Goal: Task Accomplishment & Management: Manage account settings

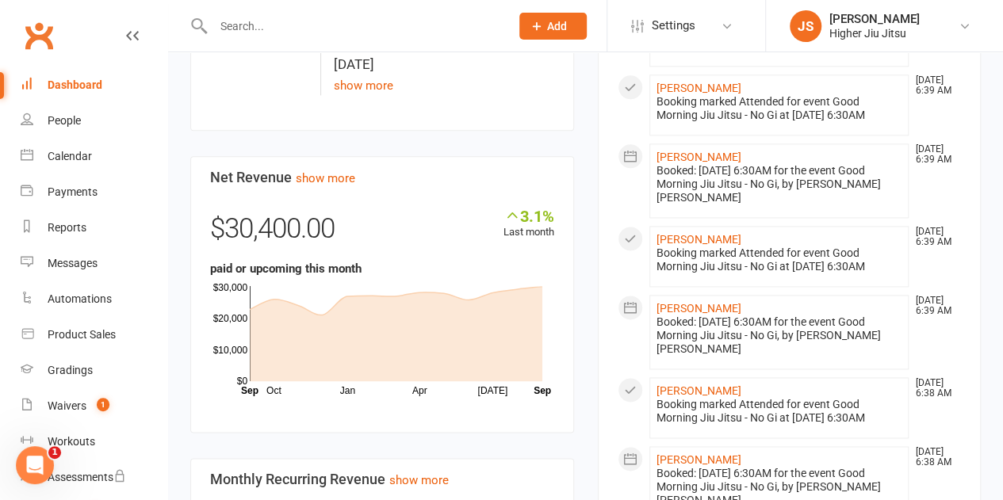
scroll to position [952, 0]
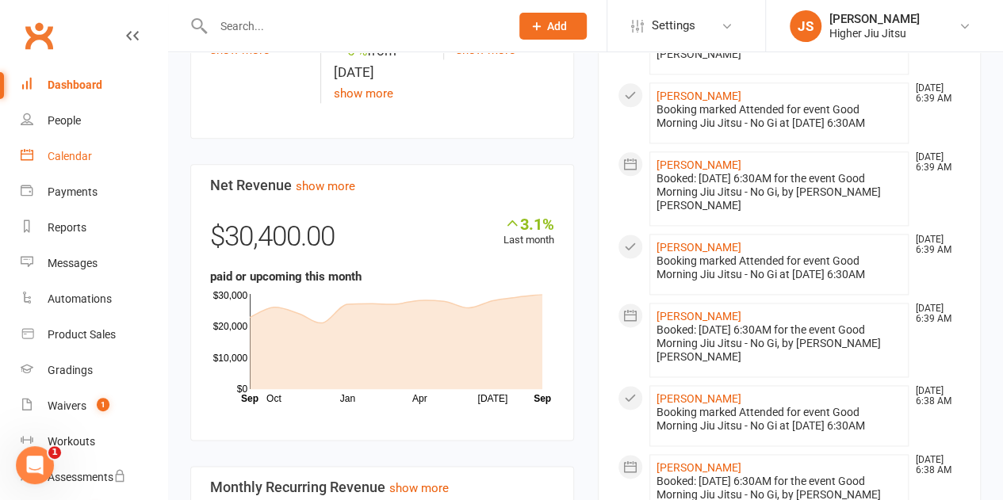
click at [71, 157] on div "Calendar" at bounding box center [70, 156] width 44 height 13
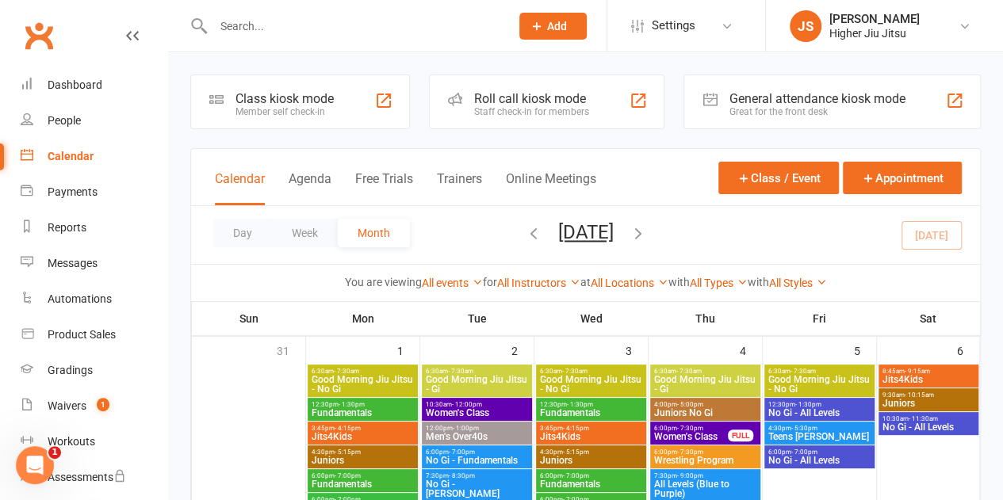
click at [536, 109] on div "Staff check-in for members" at bounding box center [531, 111] width 115 height 11
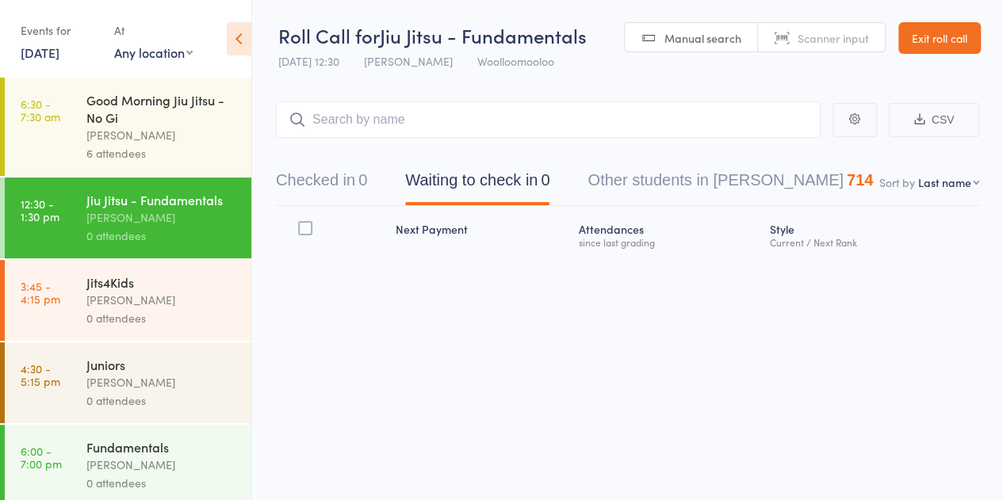
click at [114, 136] on div "[PERSON_NAME]" at bounding box center [161, 135] width 151 height 18
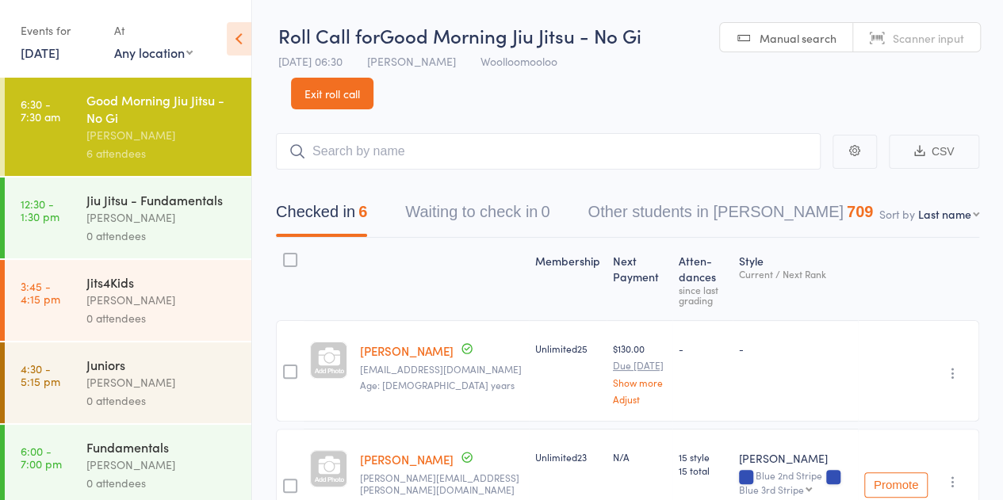
click at [349, 91] on link "Exit roll call" at bounding box center [332, 94] width 82 height 32
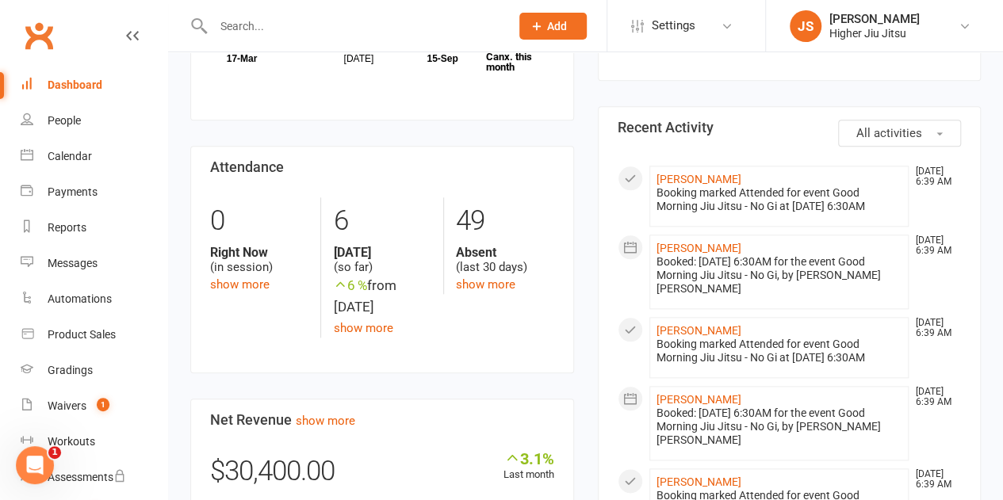
scroll to position [714, 0]
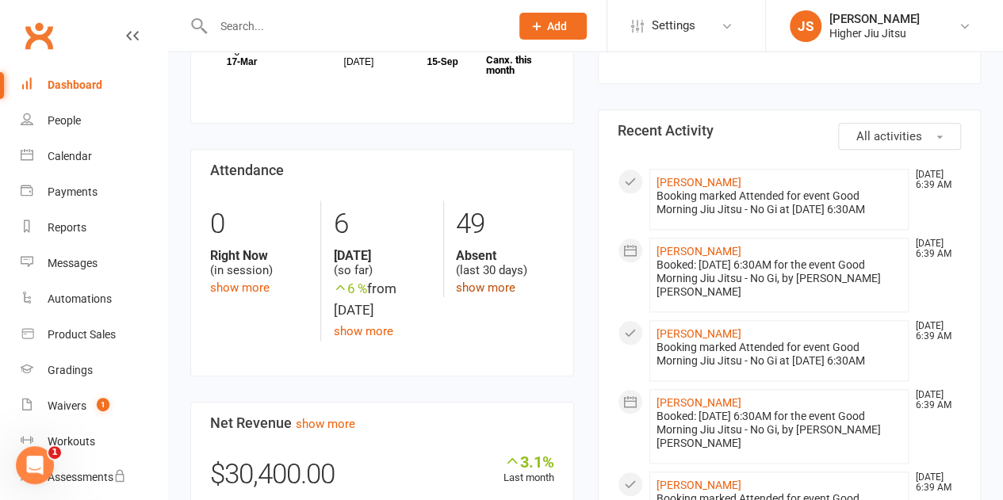
click at [500, 285] on link "show more" at bounding box center [485, 288] width 59 height 14
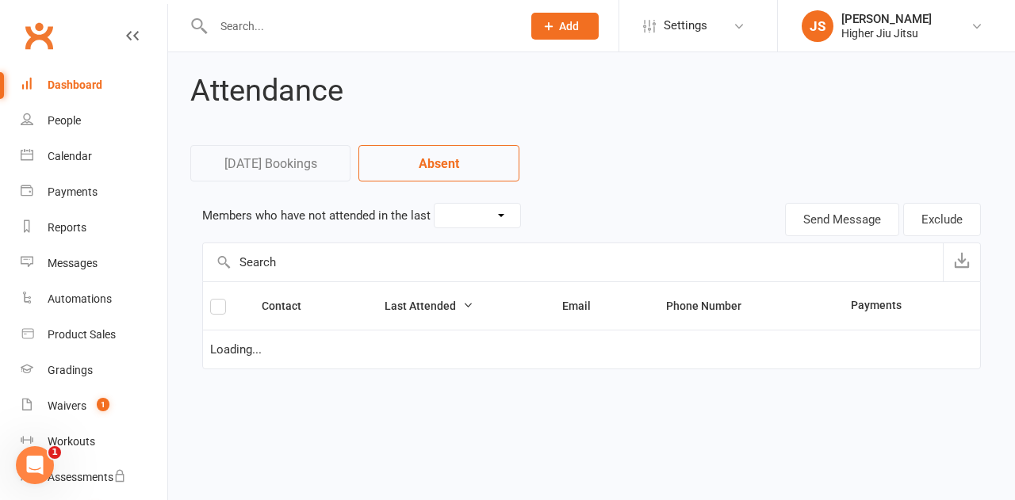
select select "30"
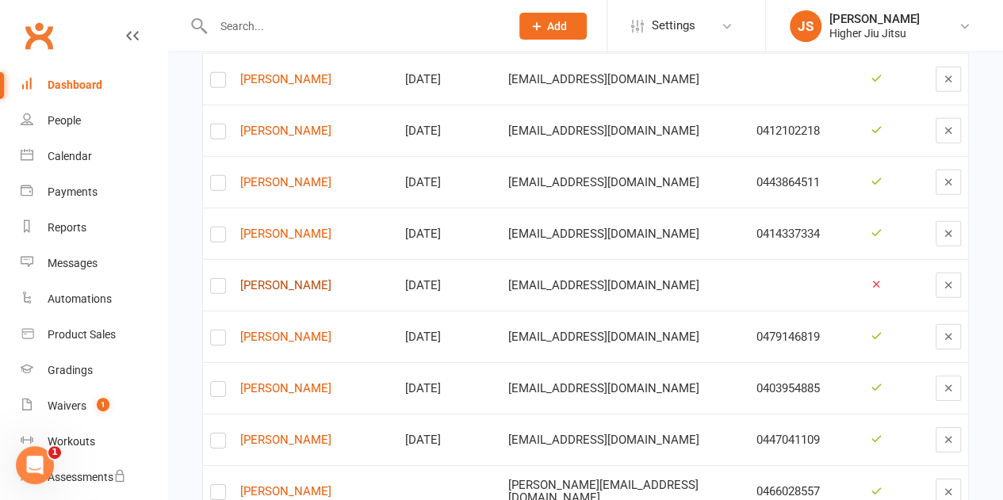
scroll to position [2386, 0]
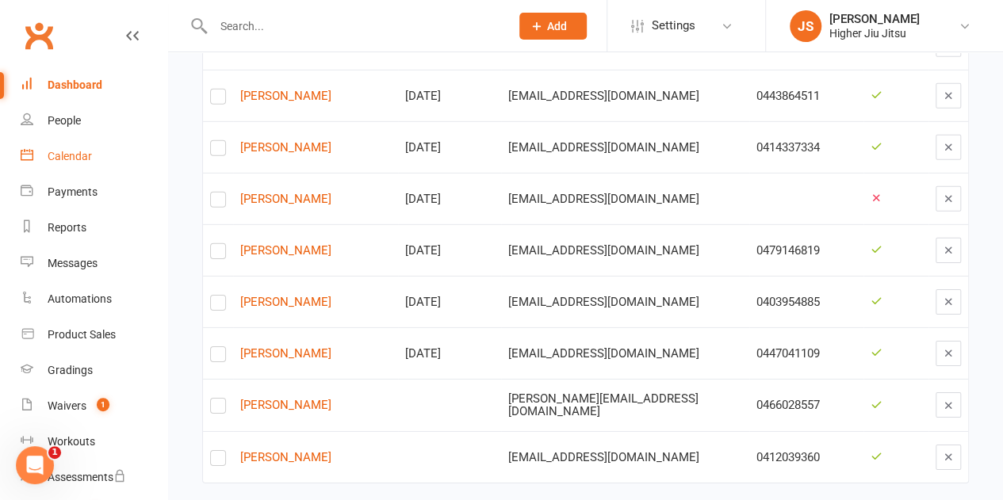
click at [76, 163] on div "Calendar" at bounding box center [70, 156] width 44 height 13
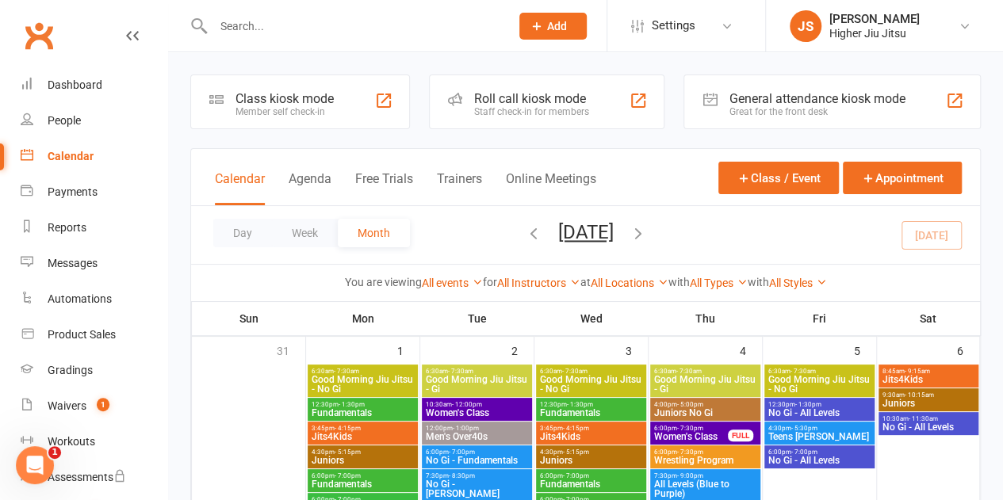
click at [524, 101] on div "Roll call kiosk mode" at bounding box center [531, 98] width 115 height 15
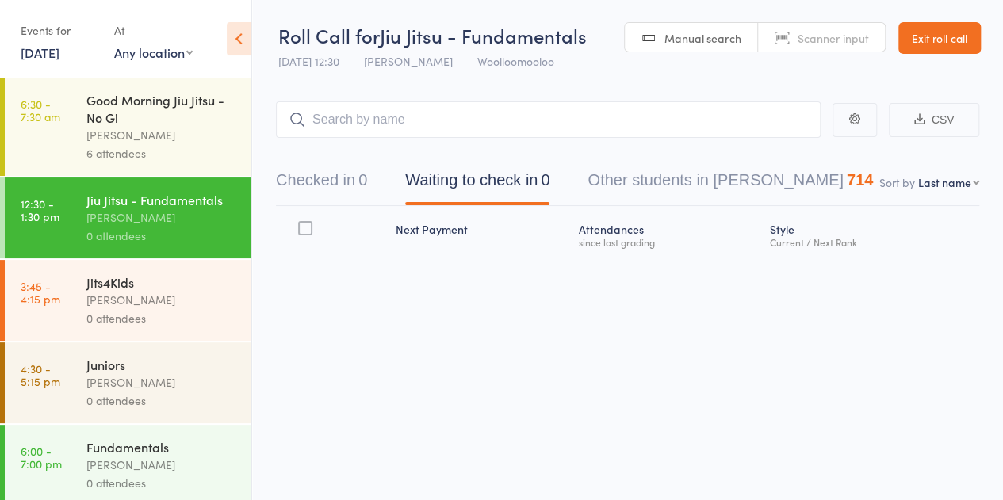
click at [54, 53] on link "[DATE]" at bounding box center [40, 52] width 39 height 17
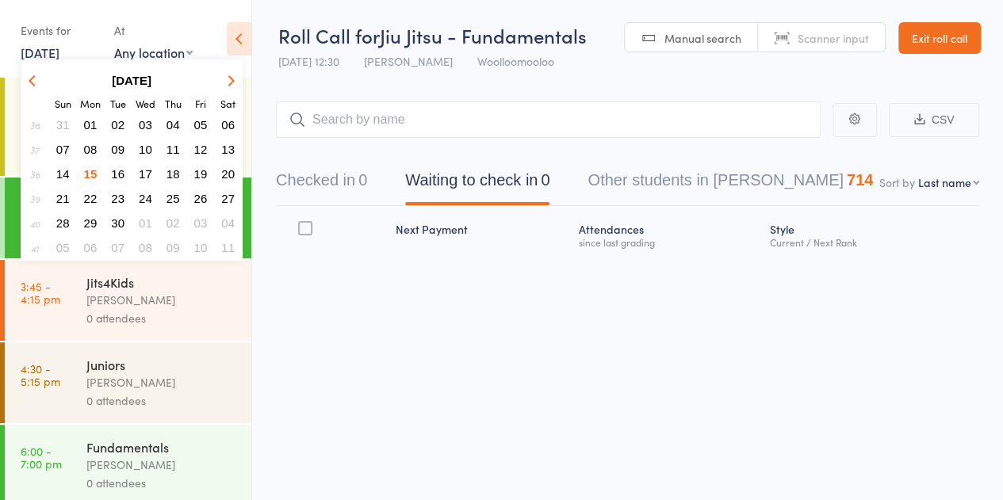
click at [225, 151] on span "13" at bounding box center [227, 149] width 13 height 13
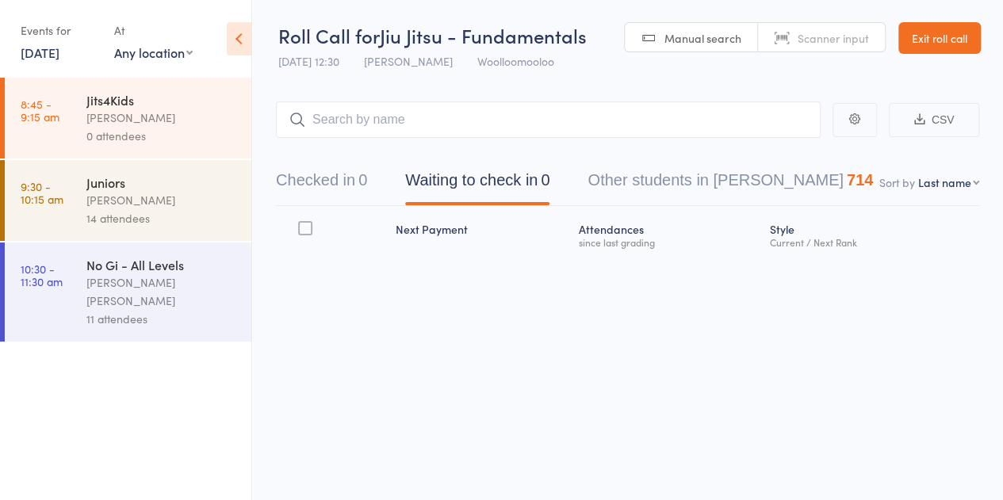
click at [146, 117] on div "[PERSON_NAME]" at bounding box center [161, 118] width 151 height 18
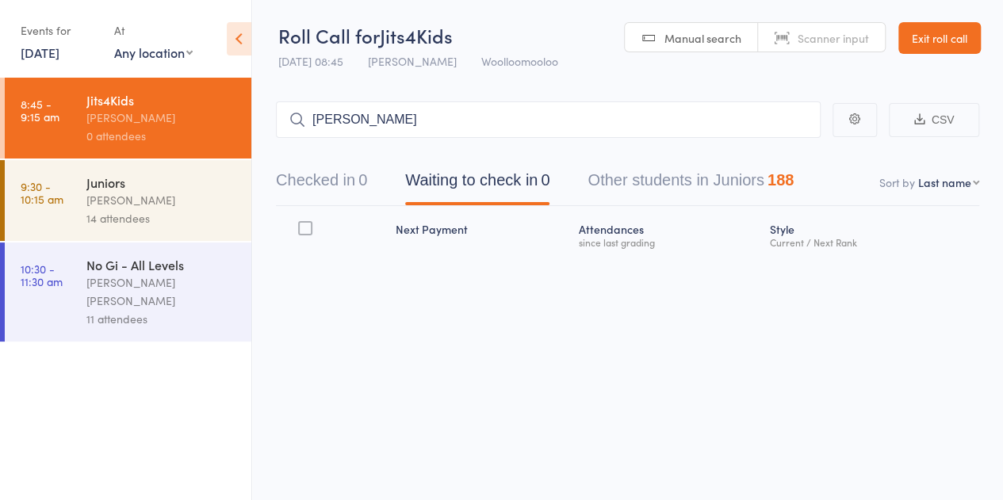
type input "[PERSON_NAME]"
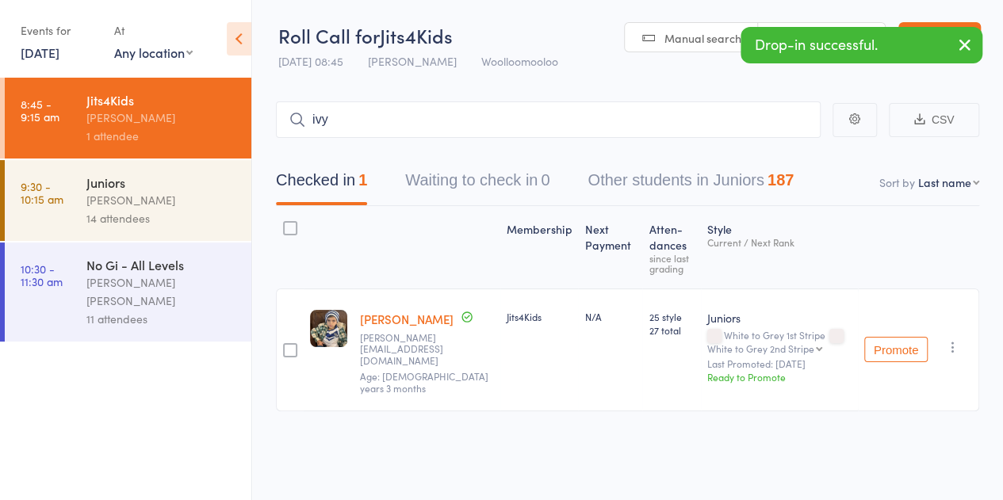
type input "ivy"
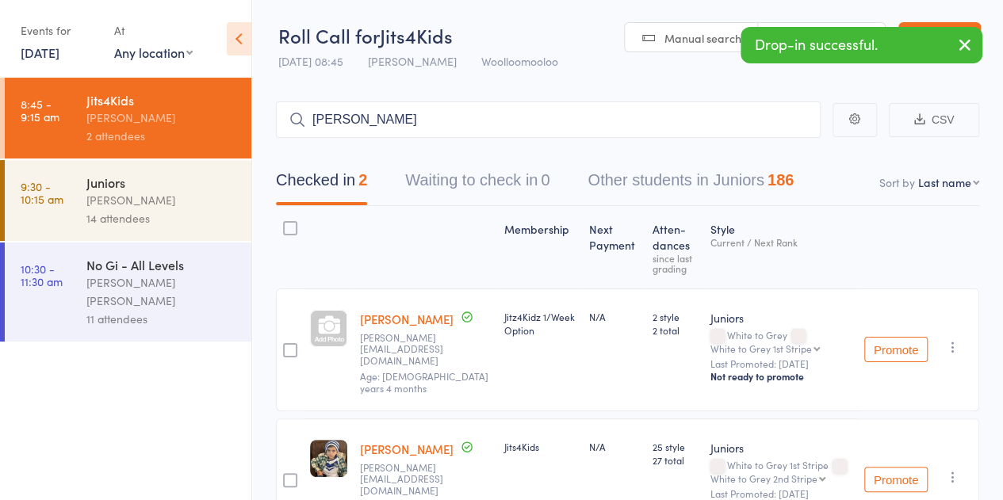
type input "[PERSON_NAME]"
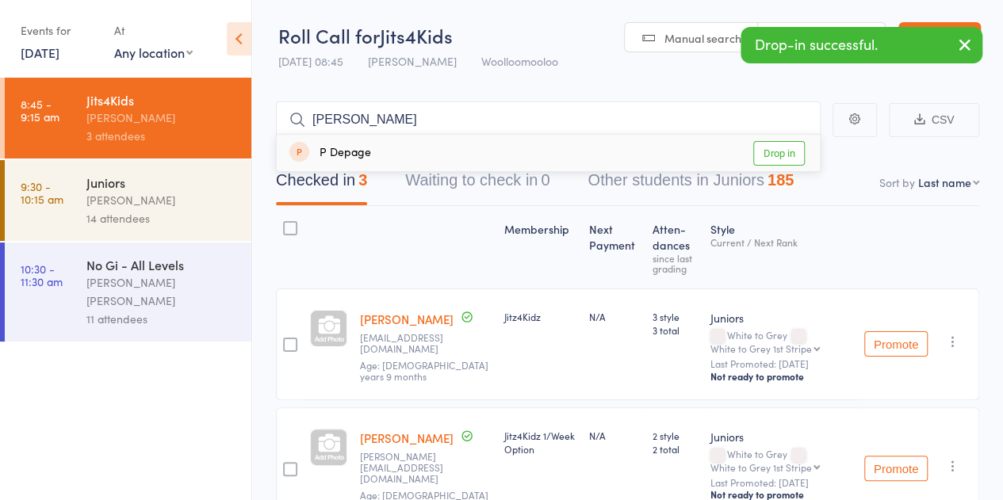
type input "[PERSON_NAME]"
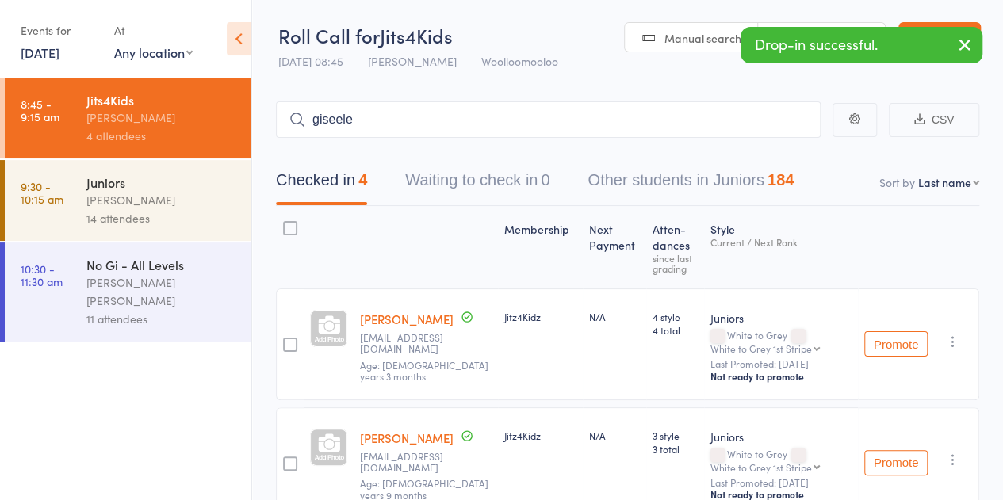
type input "giseele"
type input "j"
type input "kaynan"
type input "[PERSON_NAME] car"
type input "kiko"
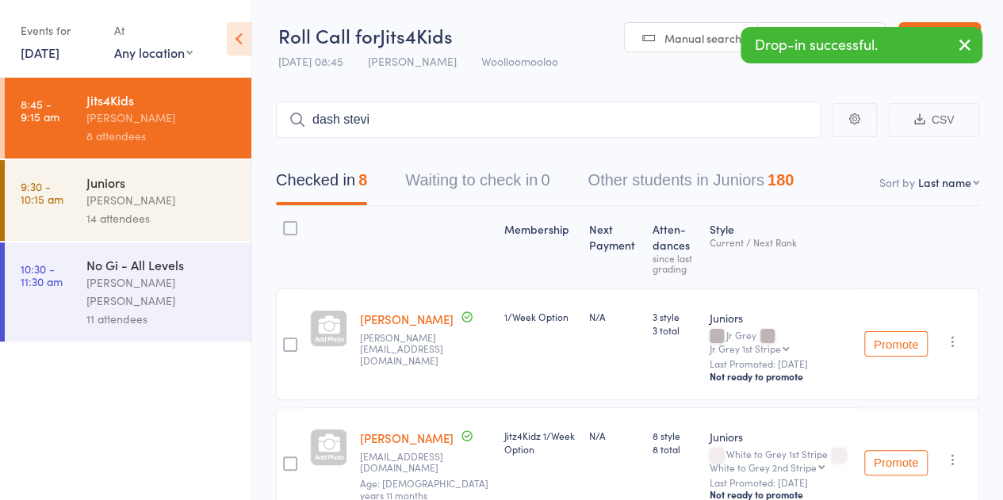
type input "dash stevi"
type input "wil l beswa"
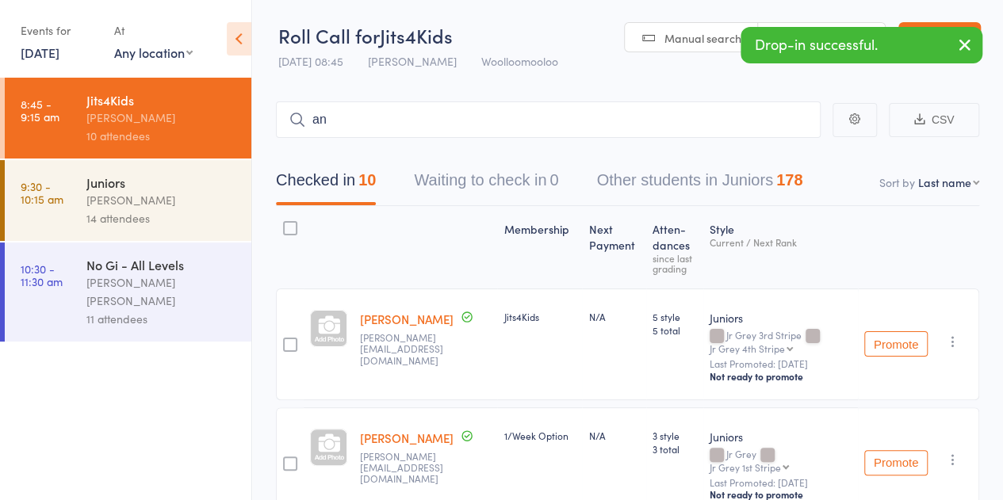
type input "a"
type input "[PERSON_NAME]"
type input "lorcan"
type input "mico"
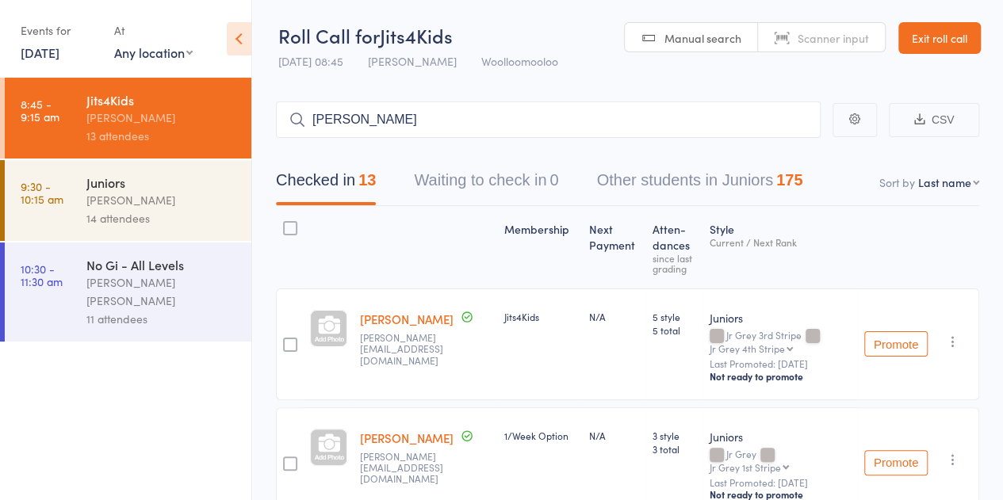
type input "[PERSON_NAME]"
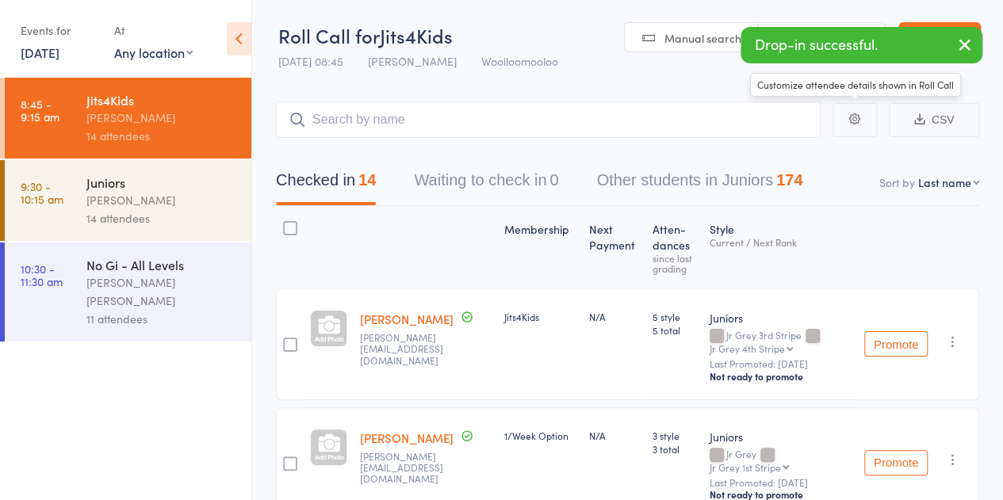
click at [964, 42] on icon "button" at bounding box center [965, 45] width 19 height 20
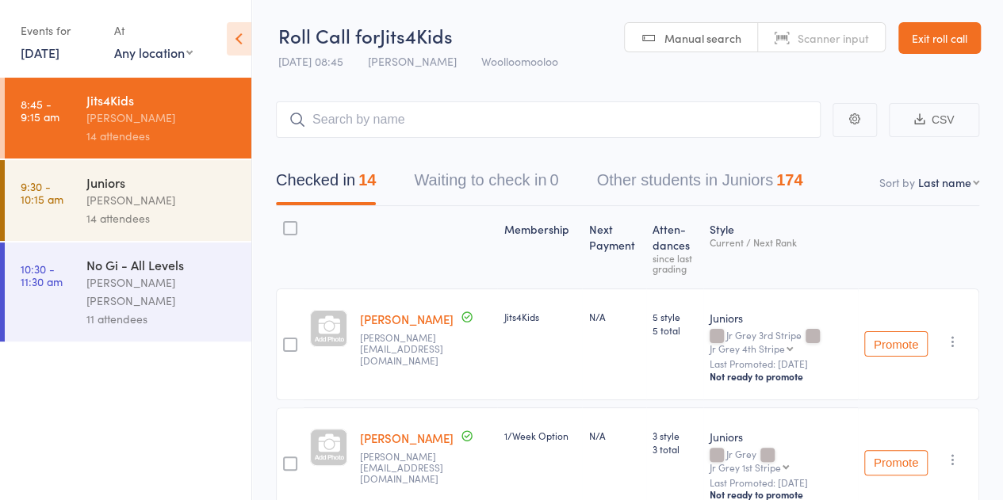
click at [939, 45] on link "Exit roll call" at bounding box center [940, 38] width 82 height 32
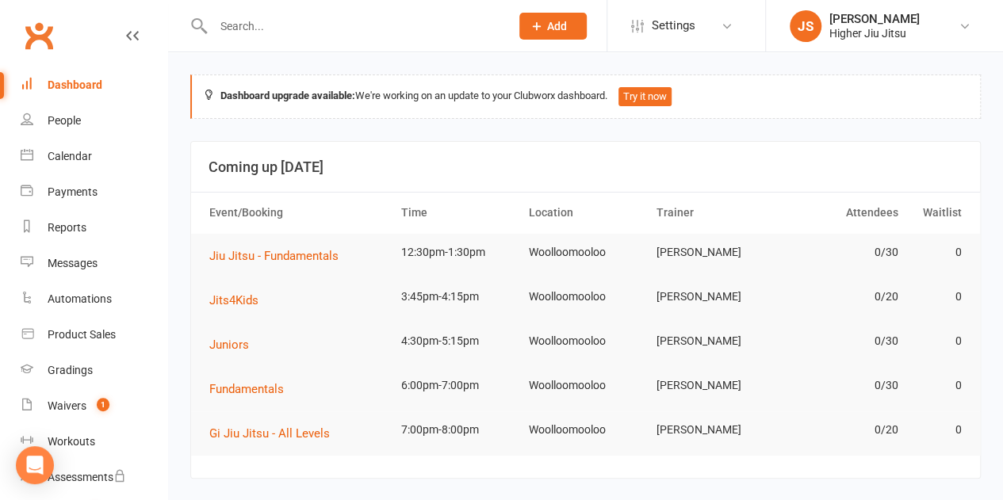
click at [336, 36] on input "text" at bounding box center [354, 26] width 291 height 22
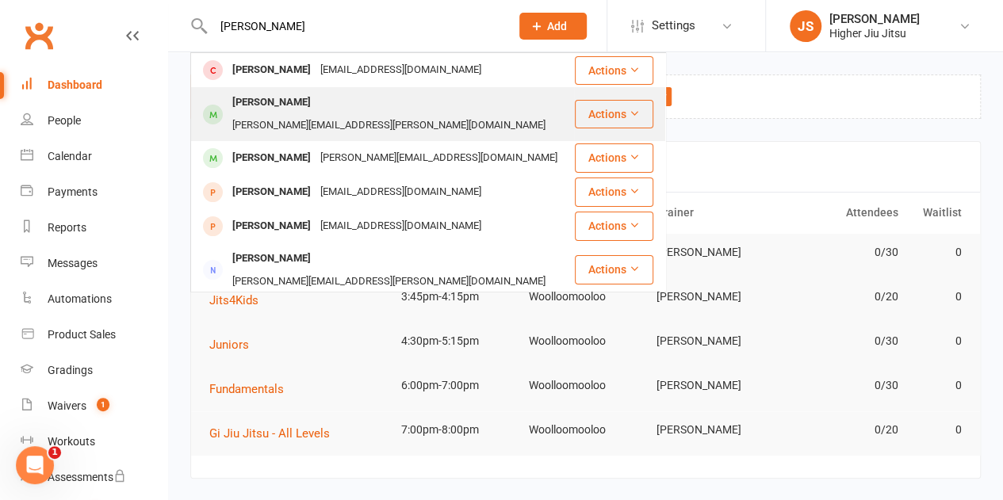
type input "[PERSON_NAME]"
click at [335, 114] on div "[PERSON_NAME][EMAIL_ADDRESS][PERSON_NAME][DOMAIN_NAME]" at bounding box center [389, 125] width 323 height 23
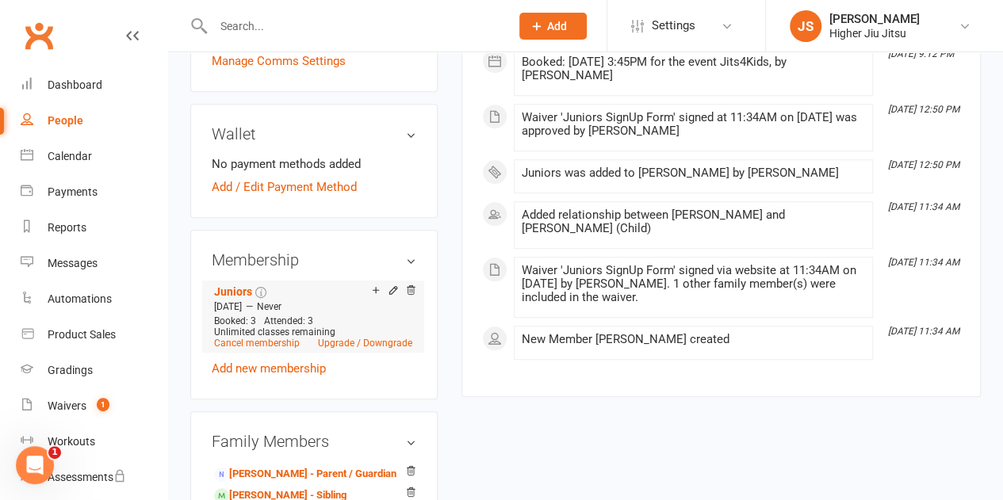
scroll to position [555, 0]
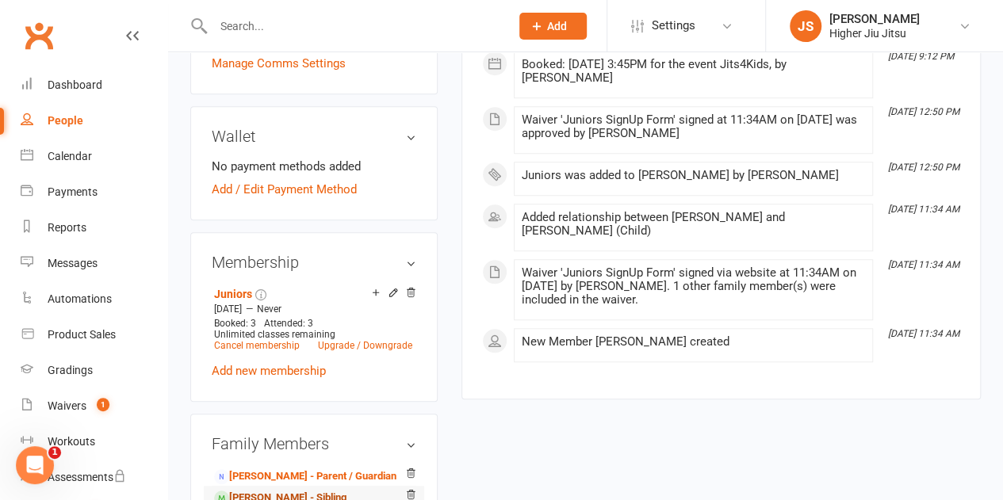
click at [331, 490] on link "[PERSON_NAME] - Sibling" at bounding box center [280, 498] width 132 height 17
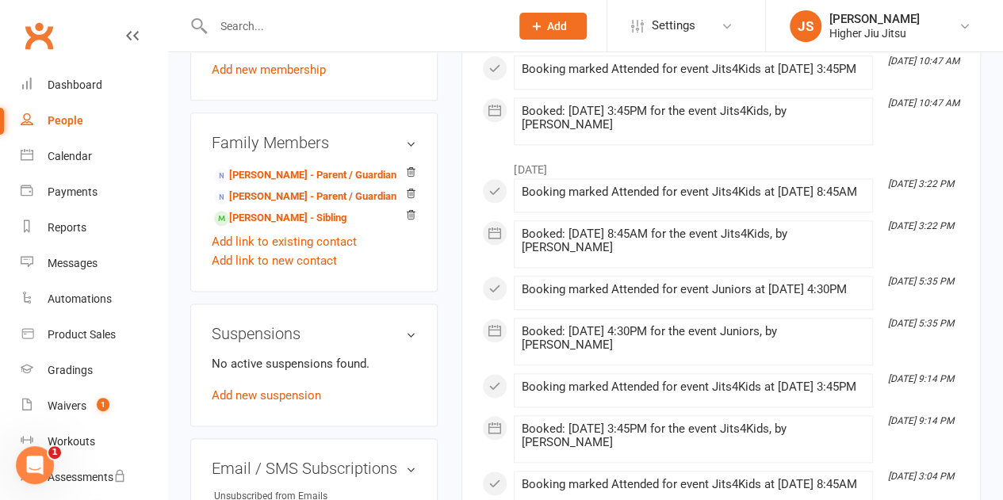
scroll to position [872, 0]
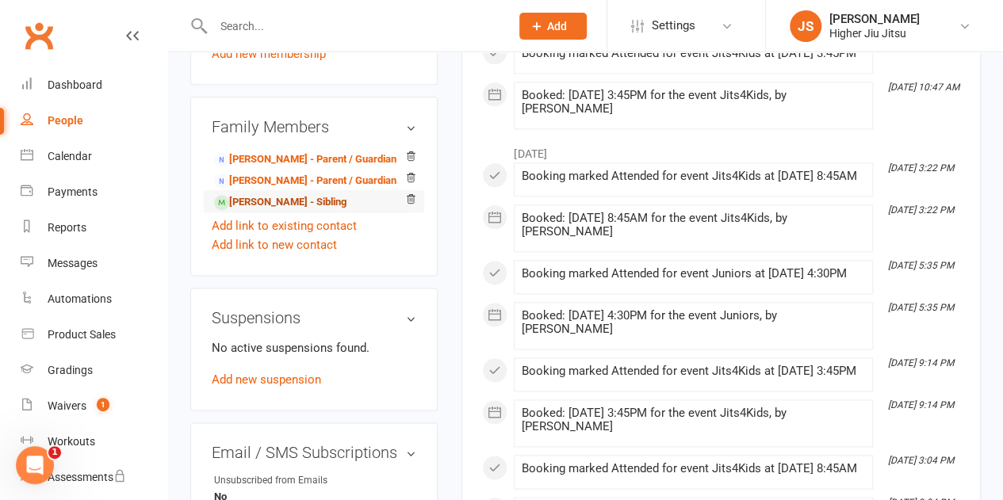
click at [303, 194] on link "[PERSON_NAME] - Sibling" at bounding box center [280, 202] width 132 height 17
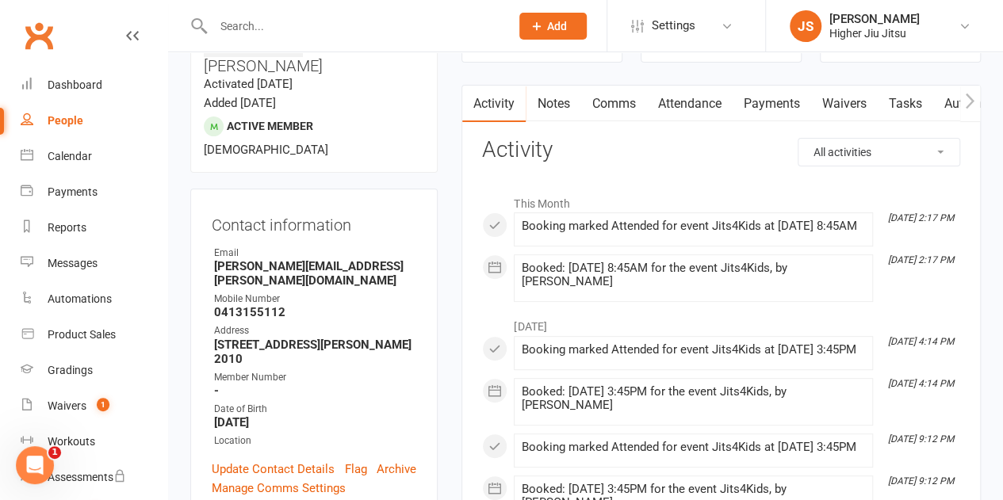
scroll to position [79, 0]
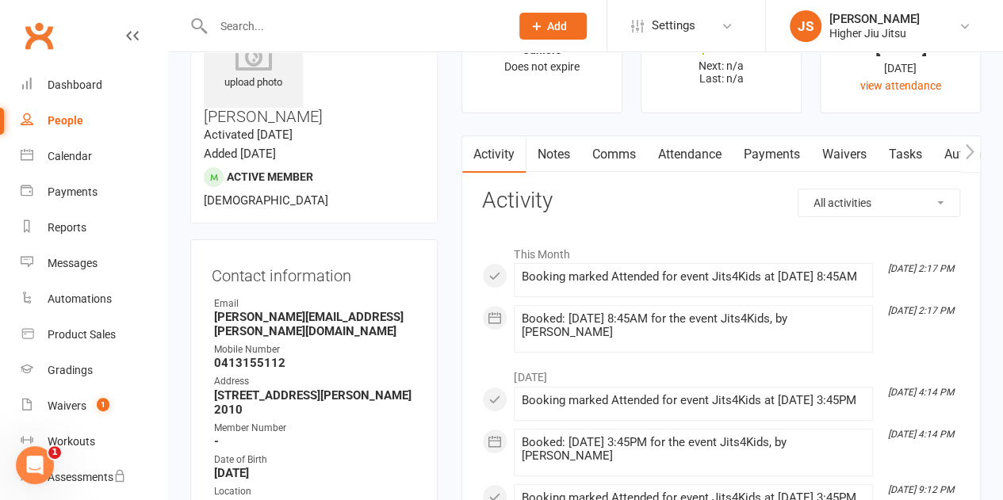
click at [766, 161] on link "Payments" at bounding box center [771, 154] width 79 height 36
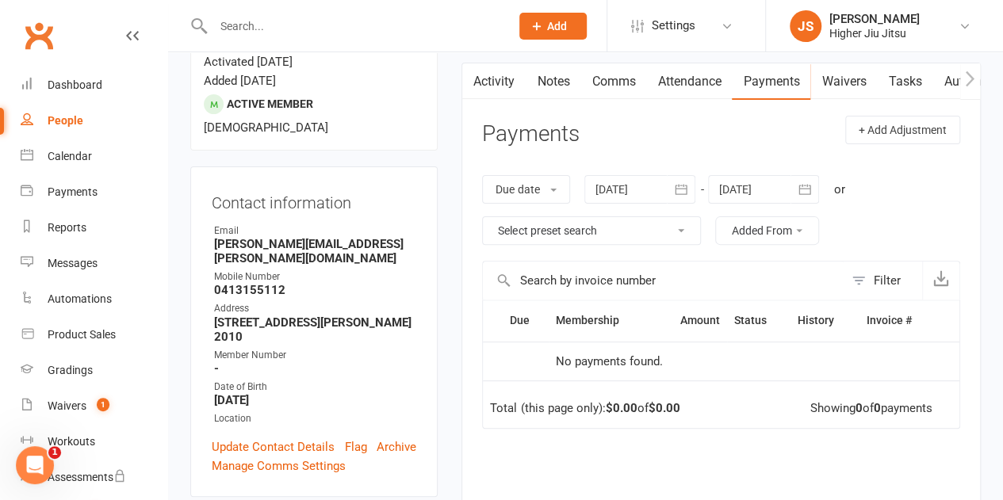
scroll to position [317, 0]
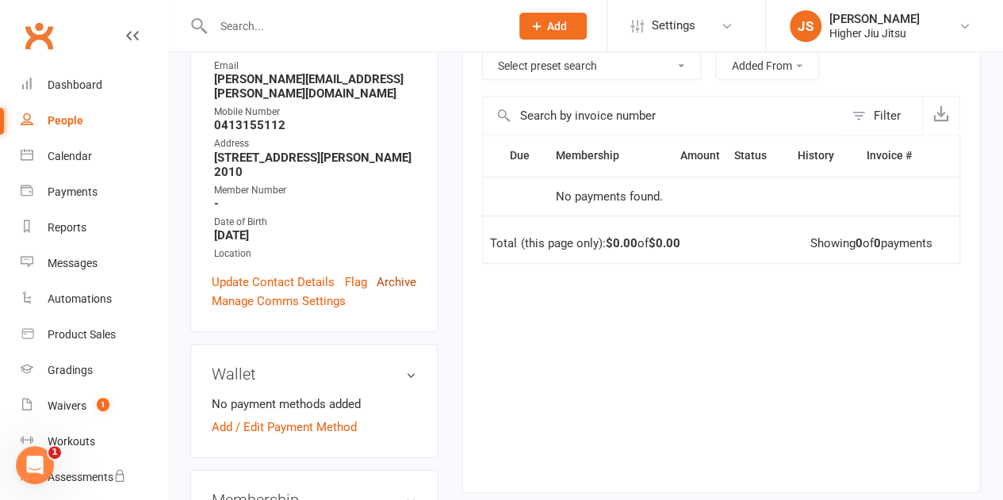
click at [390, 273] on link "Archive" at bounding box center [397, 282] width 40 height 19
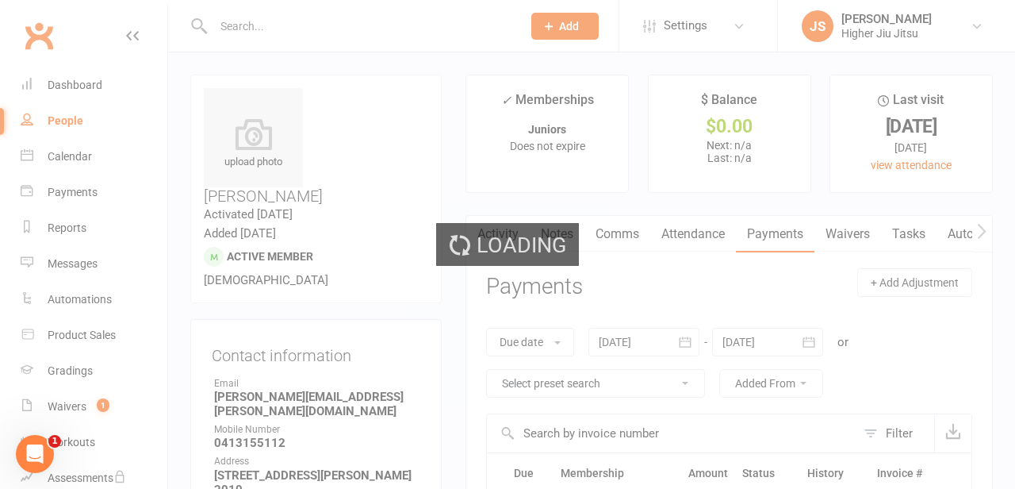
select select "100"
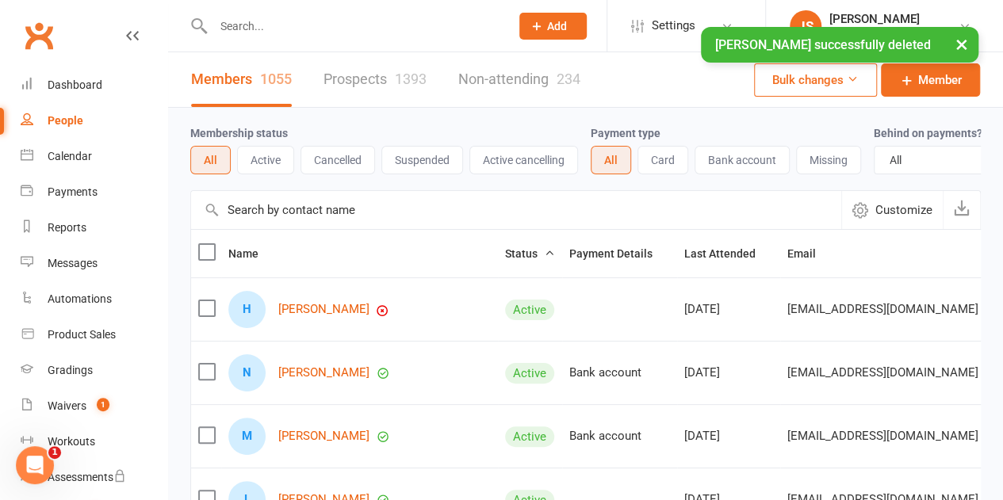
click at [335, 27] on div "× Xavier Costas successfully deleted" at bounding box center [491, 27] width 983 height 0
click at [336, 27] on div "× Xavier Costas successfully deleted" at bounding box center [491, 27] width 983 height 0
click at [336, 23] on input "text" at bounding box center [354, 26] width 291 height 22
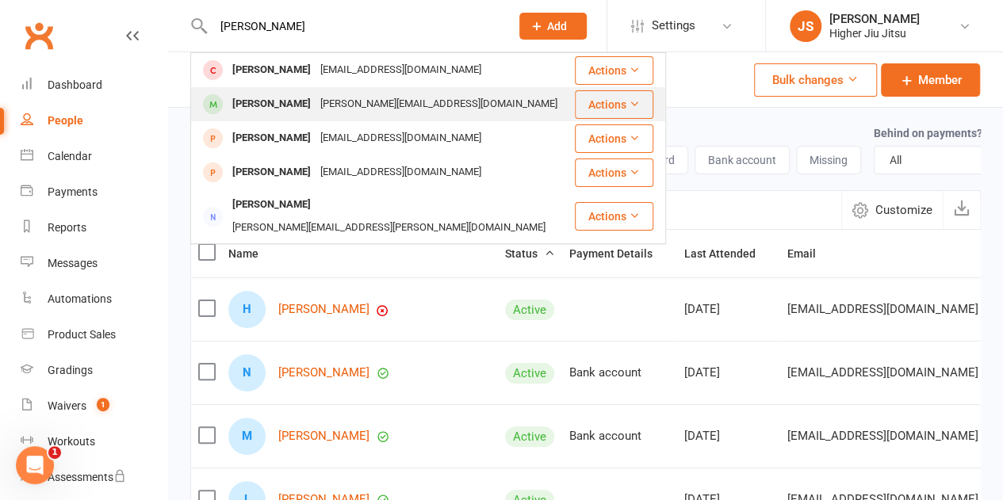
type input "xavier"
click at [316, 105] on div "anessa@247.credit" at bounding box center [439, 104] width 247 height 23
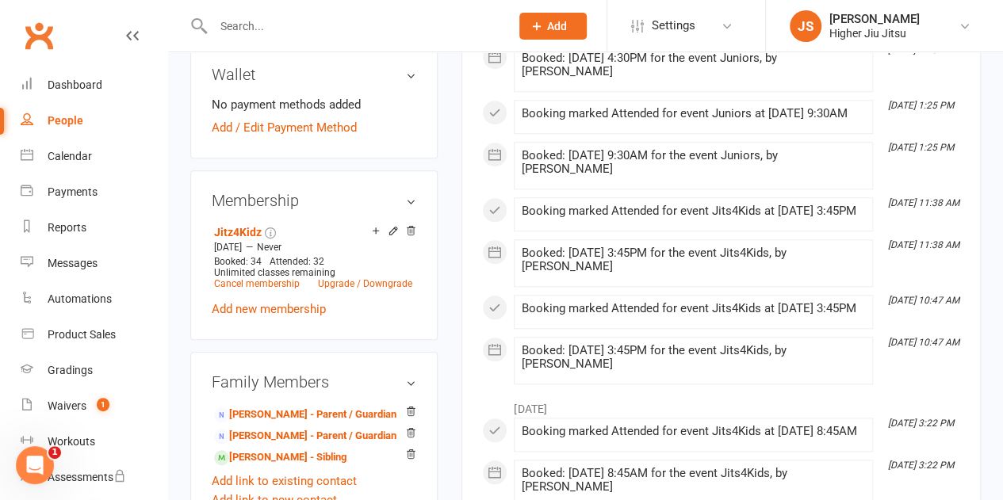
scroll to position [714, 0]
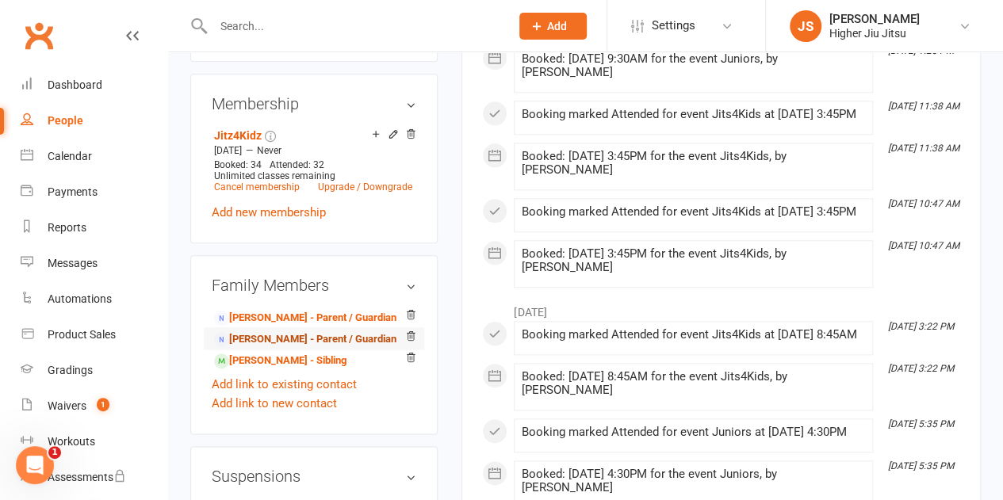
click at [289, 332] on link "Damien Costas - Parent / Guardian" at bounding box center [305, 340] width 182 height 17
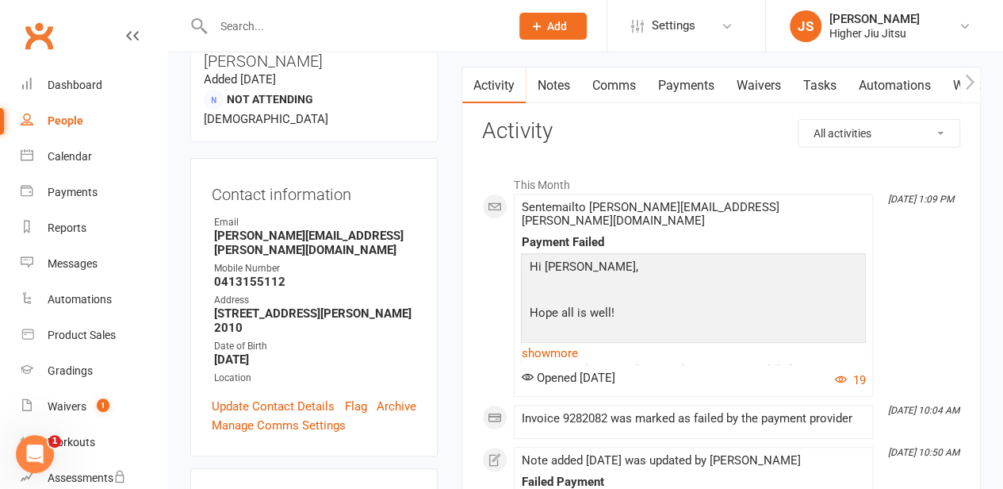
scroll to position [79, 0]
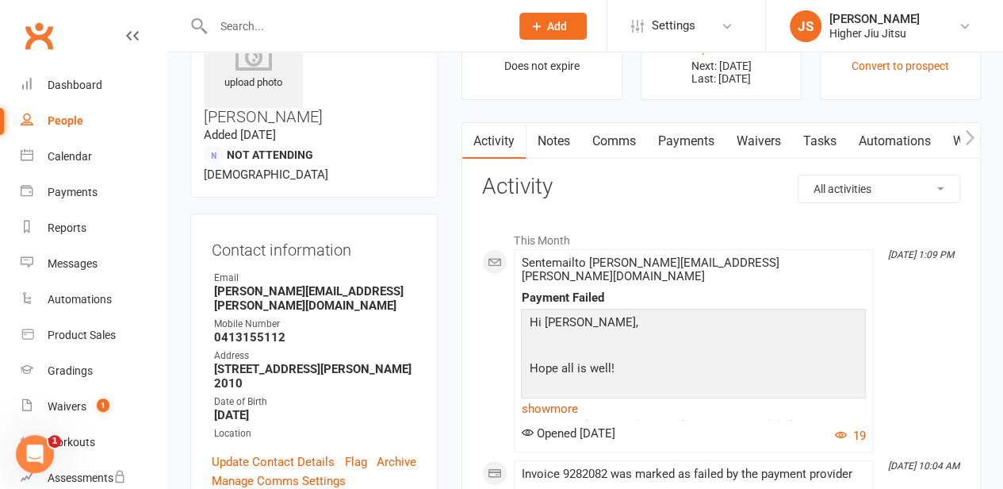
drag, startPoint x: 692, startPoint y: 136, endPoint x: 701, endPoint y: 171, distance: 36.9
click at [692, 136] on link "Payments" at bounding box center [685, 141] width 79 height 36
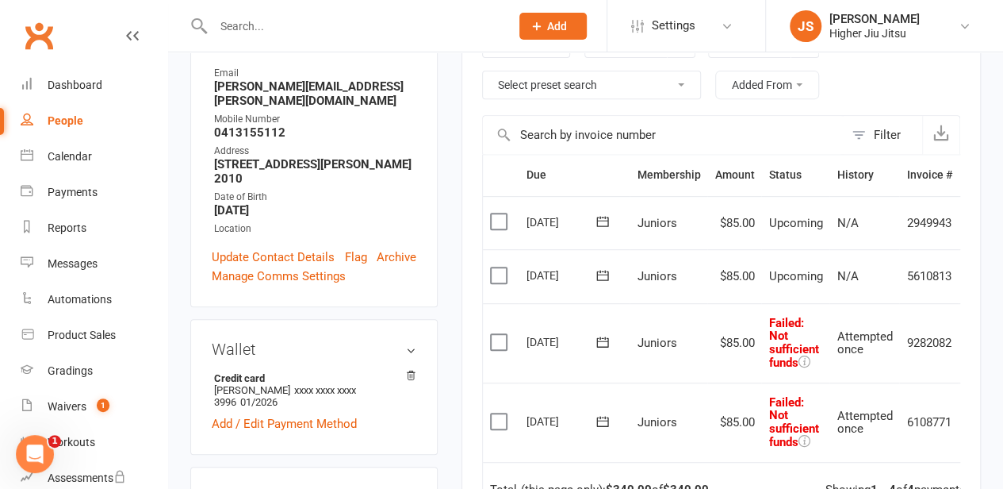
scroll to position [238, 0]
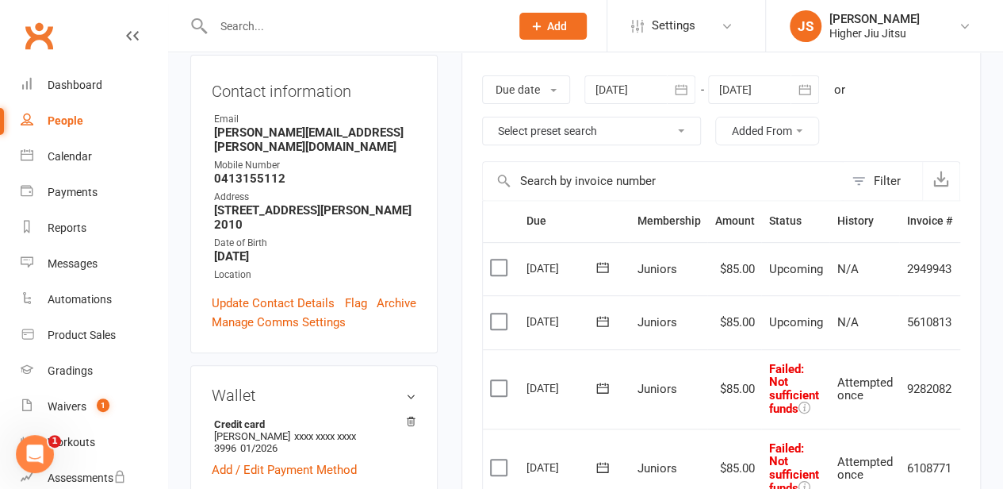
click at [811, 86] on icon "button" at bounding box center [805, 90] width 16 height 16
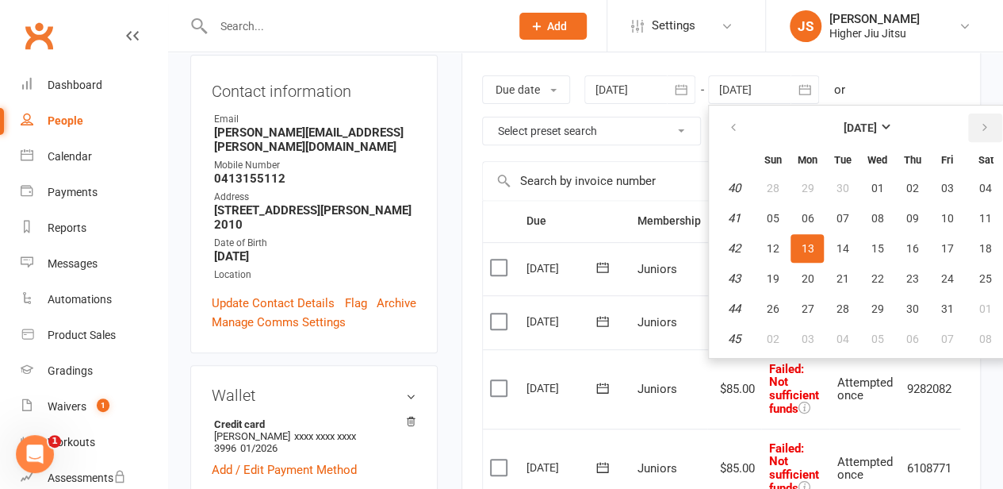
click at [993, 128] on button "button" at bounding box center [985, 127] width 34 height 29
click at [918, 188] on span "01" at bounding box center [912, 188] width 13 height 13
type input "01 Jan 2026"
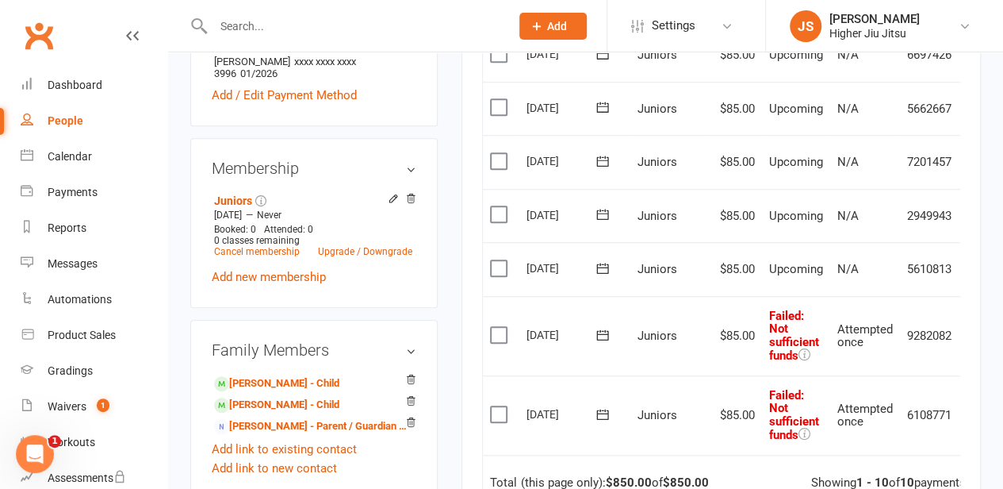
scroll to position [634, 0]
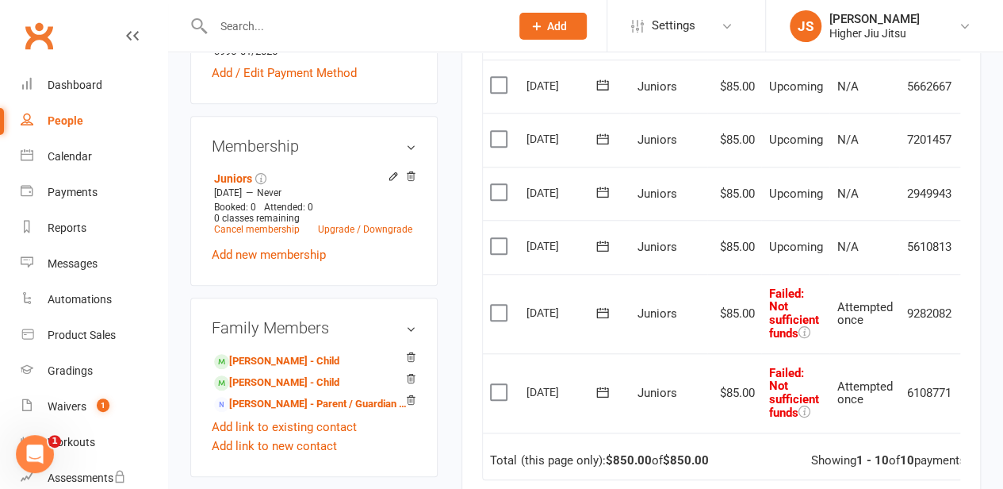
drag, startPoint x: 498, startPoint y: 385, endPoint x: 498, endPoint y: 320, distance: 65.0
click at [499, 384] on label at bounding box center [500, 392] width 21 height 16
click at [499, 384] on input "checkbox" at bounding box center [495, 384] width 10 height 0
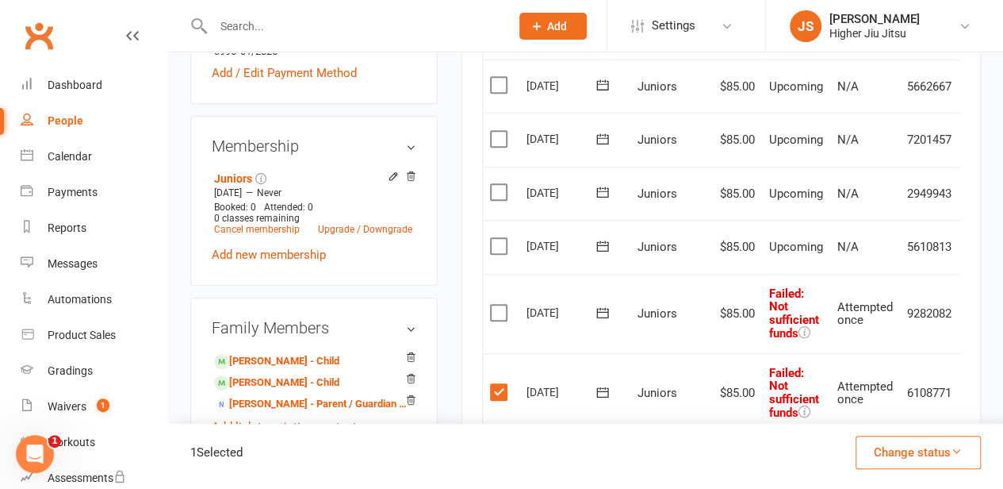
click at [498, 307] on label at bounding box center [500, 313] width 21 height 16
click at [498, 305] on input "checkbox" at bounding box center [495, 305] width 10 height 0
click at [498, 243] on label at bounding box center [500, 246] width 21 height 16
click at [498, 238] on input "checkbox" at bounding box center [495, 238] width 10 height 0
click at [503, 187] on label at bounding box center [500, 192] width 21 height 16
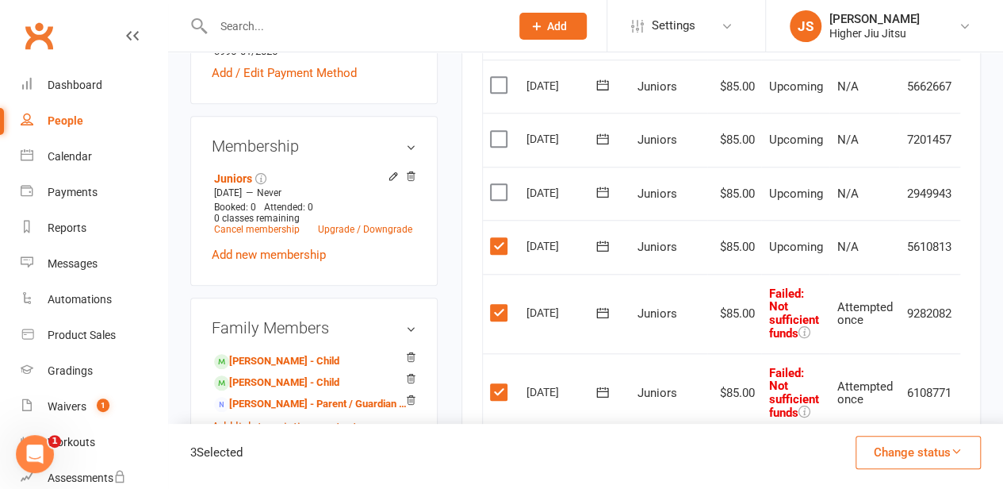
click at [500, 184] on input "checkbox" at bounding box center [495, 184] width 10 height 0
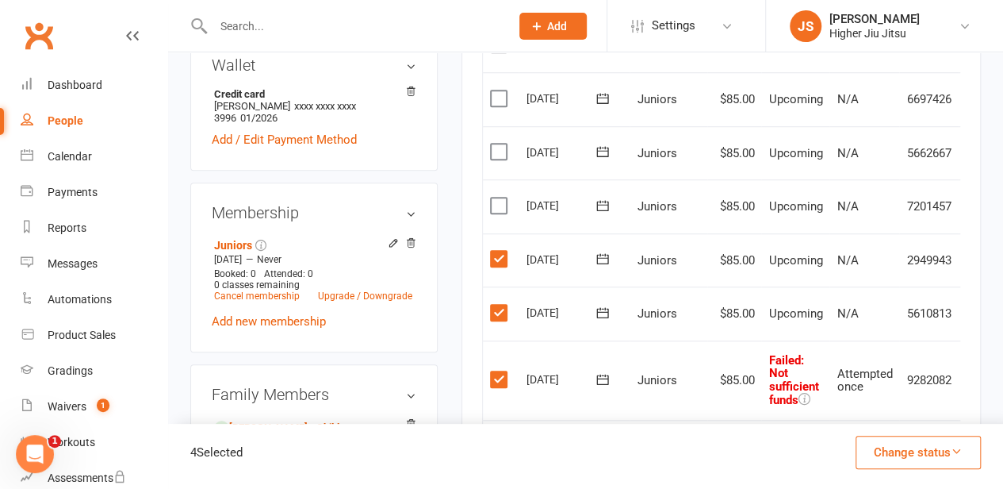
scroll to position [476, 0]
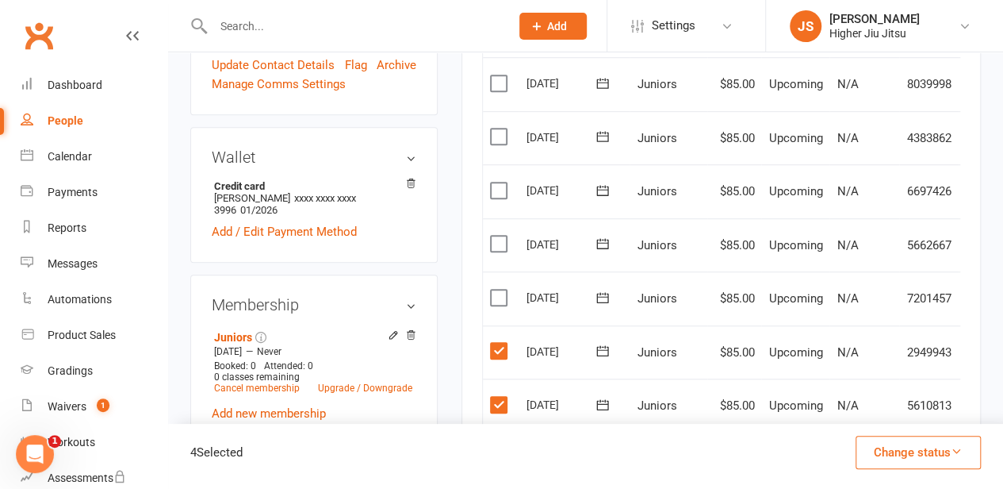
drag, startPoint x: 500, startPoint y: 296, endPoint x: 497, endPoint y: 276, distance: 20.0
click at [500, 297] on label at bounding box center [500, 297] width 21 height 16
click at [500, 289] on input "checkbox" at bounding box center [495, 289] width 10 height 0
click at [496, 239] on label at bounding box center [500, 244] width 21 height 16
click at [496, 236] on input "checkbox" at bounding box center [495, 236] width 10 height 0
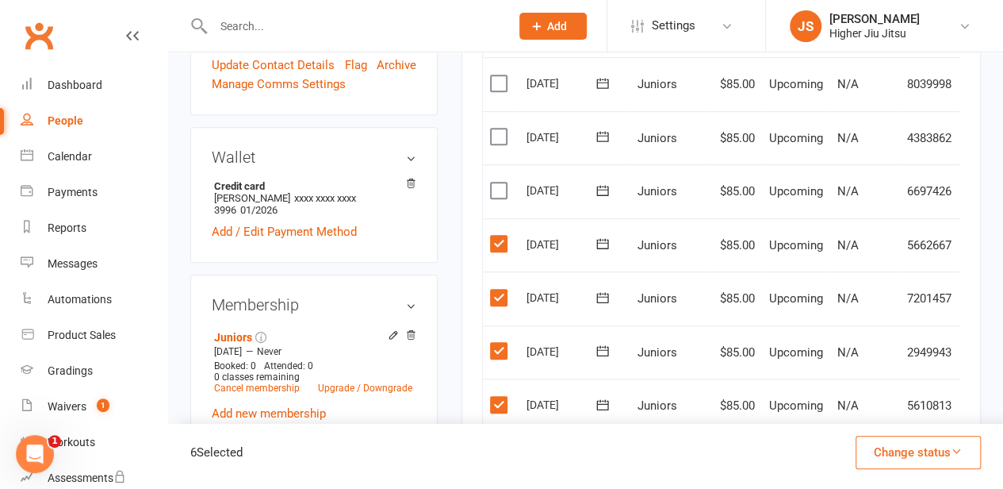
click at [501, 187] on label at bounding box center [500, 190] width 21 height 16
click at [500, 182] on input "checkbox" at bounding box center [495, 182] width 10 height 0
click at [500, 128] on label at bounding box center [500, 136] width 21 height 16
click at [500, 128] on input "checkbox" at bounding box center [495, 128] width 10 height 0
click at [495, 81] on label at bounding box center [500, 83] width 21 height 16
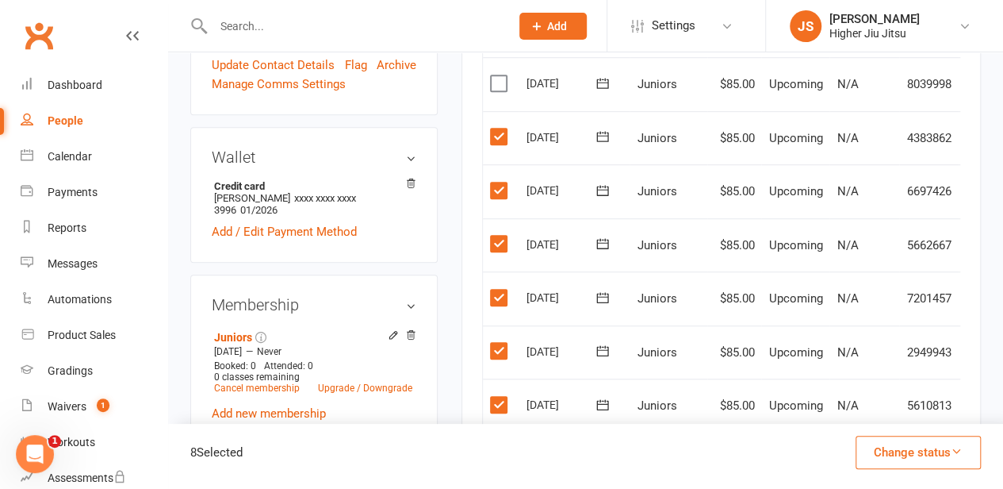
click at [495, 75] on input "checkbox" at bounding box center [495, 75] width 10 height 0
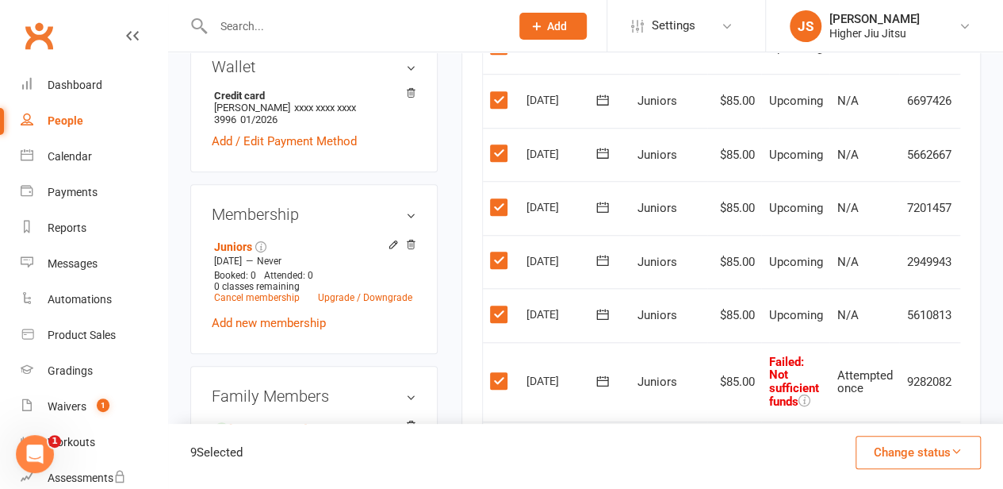
scroll to position [634, 0]
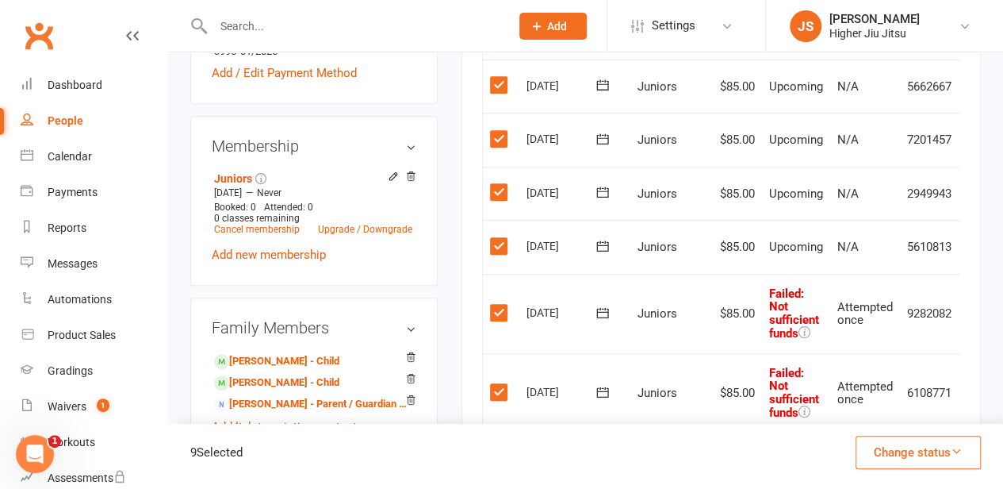
click at [373, 30] on input "text" at bounding box center [354, 26] width 291 height 22
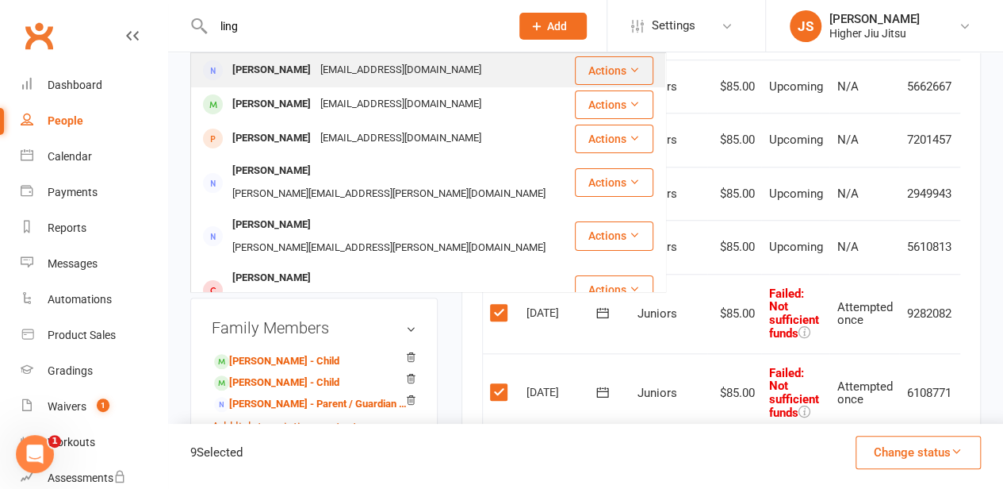
type input "ling"
click at [337, 78] on div "[EMAIL_ADDRESS][DOMAIN_NAME]" at bounding box center [401, 70] width 171 height 23
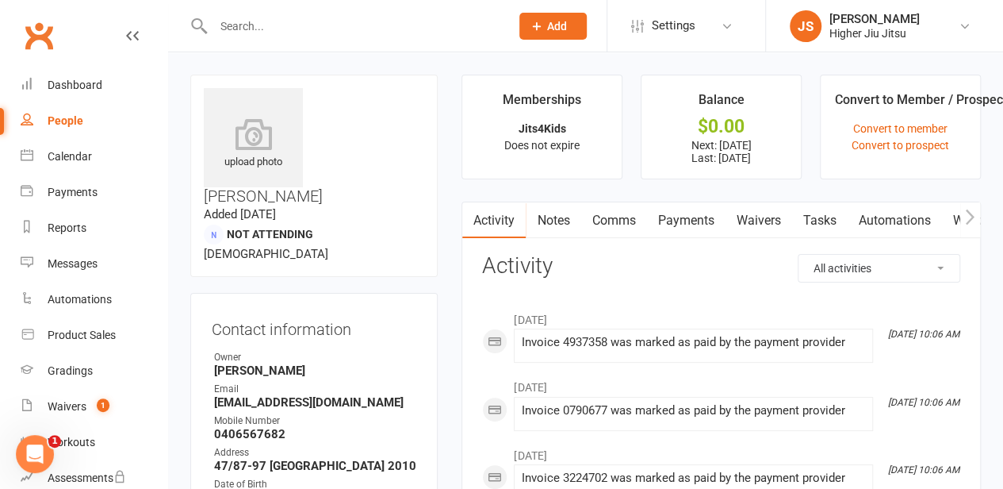
click at [707, 218] on link "Payments" at bounding box center [685, 220] width 79 height 36
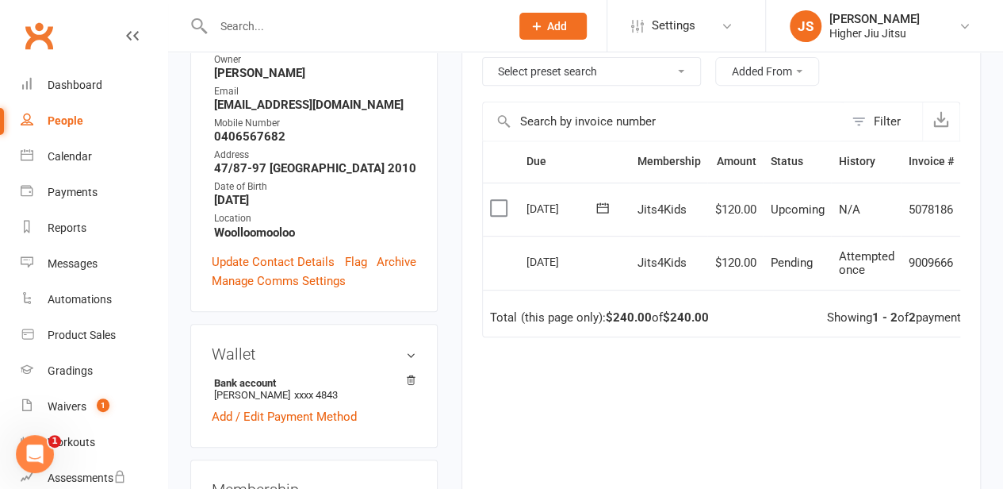
scroll to position [317, 0]
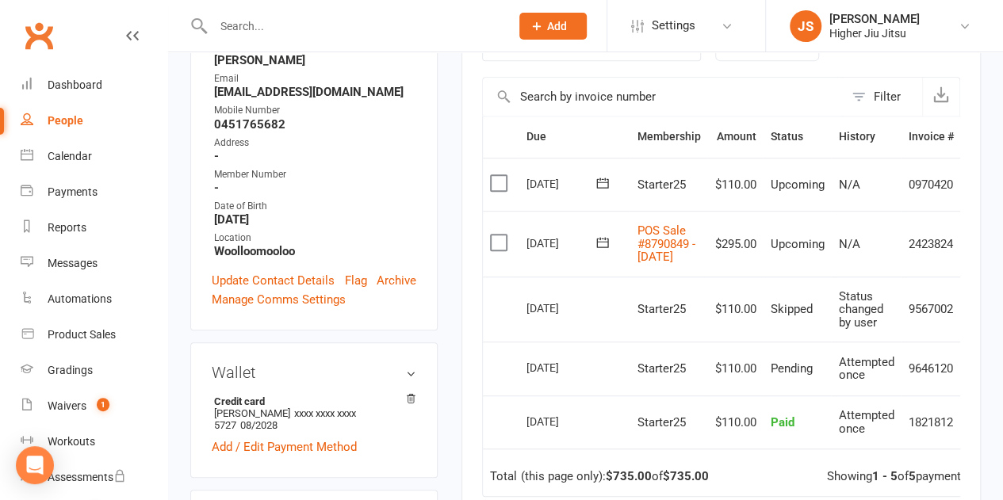
click at [80, 103] on link "People" at bounding box center [94, 121] width 147 height 36
select select "100"
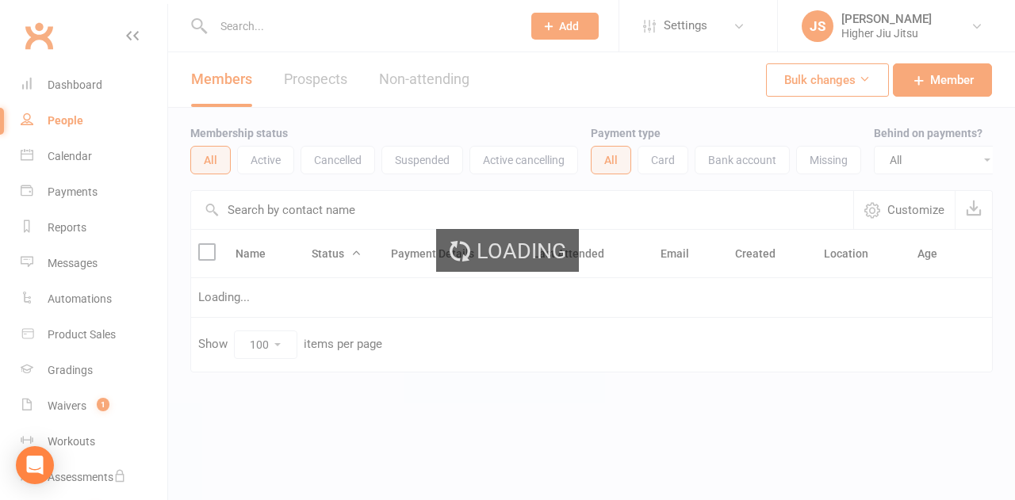
click at [84, 80] on div "Loading" at bounding box center [507, 250] width 1015 height 500
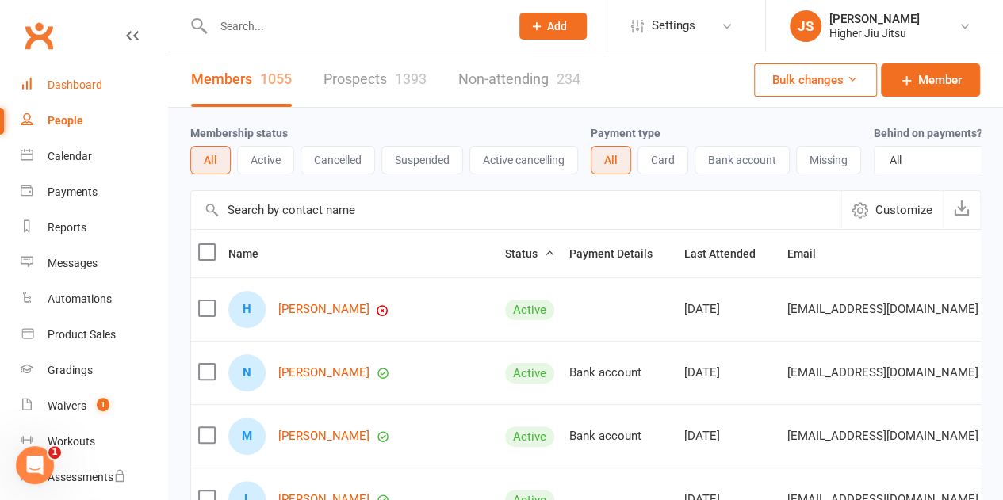
click at [90, 91] on div "Dashboard" at bounding box center [75, 85] width 55 height 13
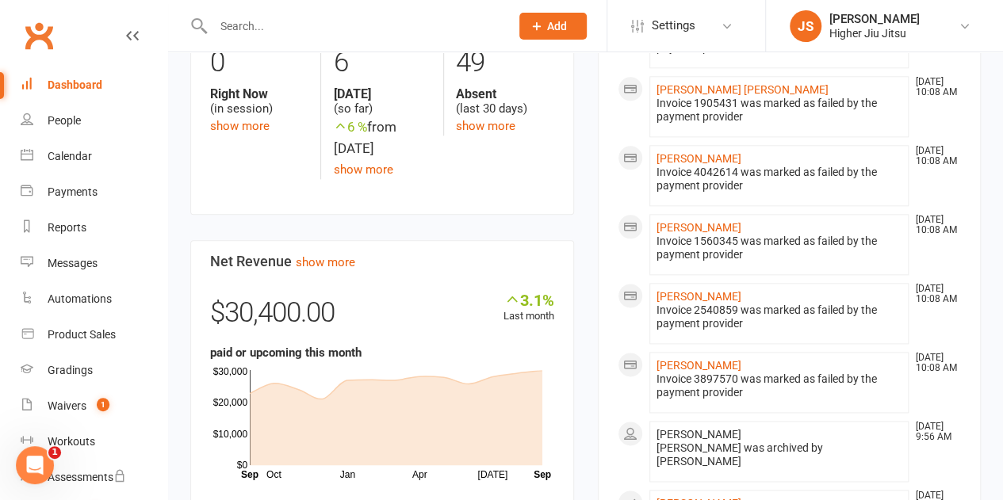
scroll to position [872, 0]
